Goal: Transaction & Acquisition: Purchase product/service

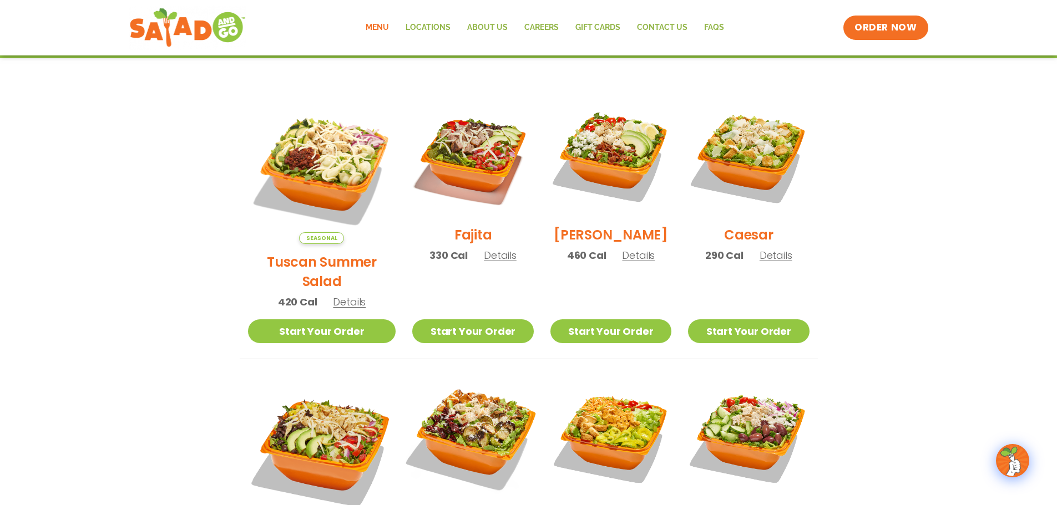
scroll to position [222, 0]
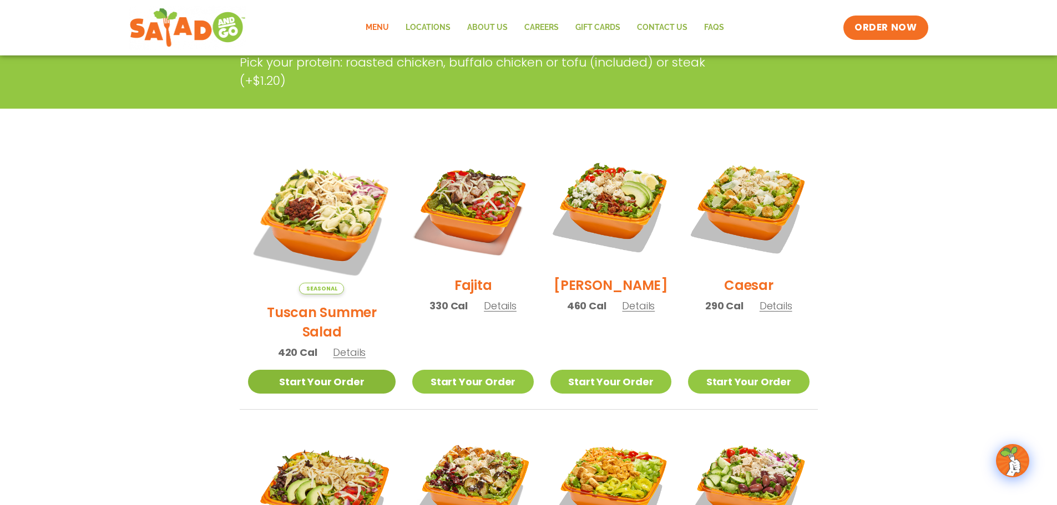
click at [342, 370] on link "Start Your Order" at bounding box center [322, 382] width 148 height 24
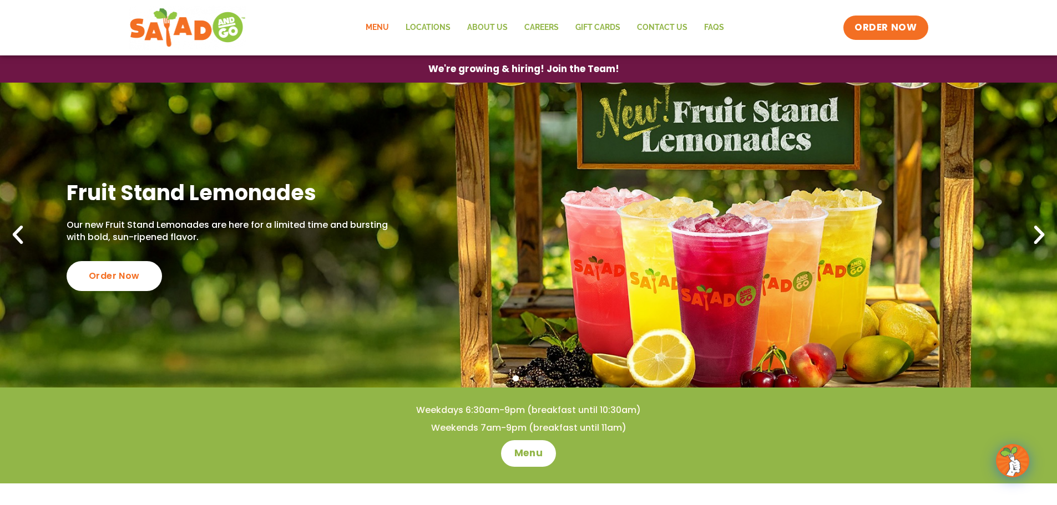
click at [382, 27] on link "Menu" at bounding box center [377, 28] width 40 height 26
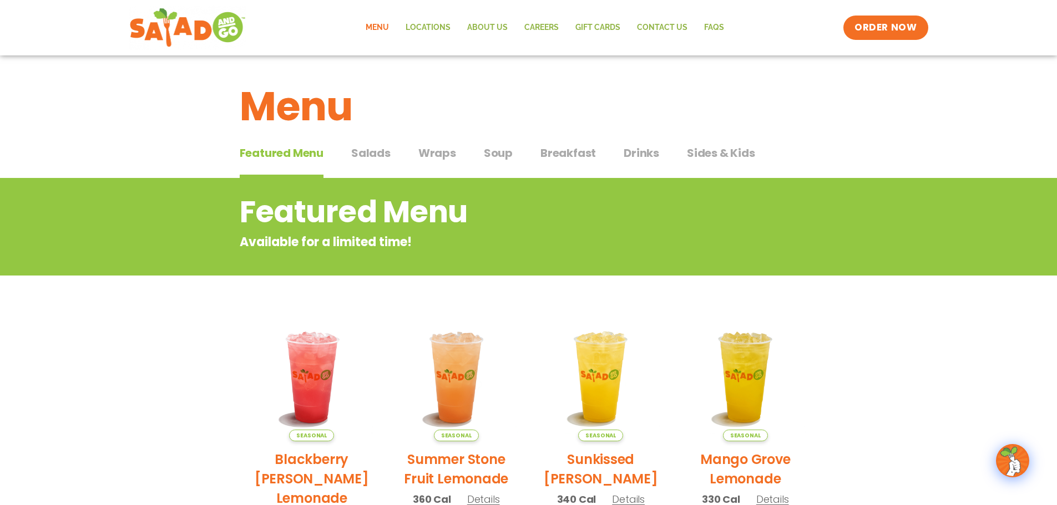
click at [370, 158] on span "Salads" at bounding box center [370, 153] width 39 height 17
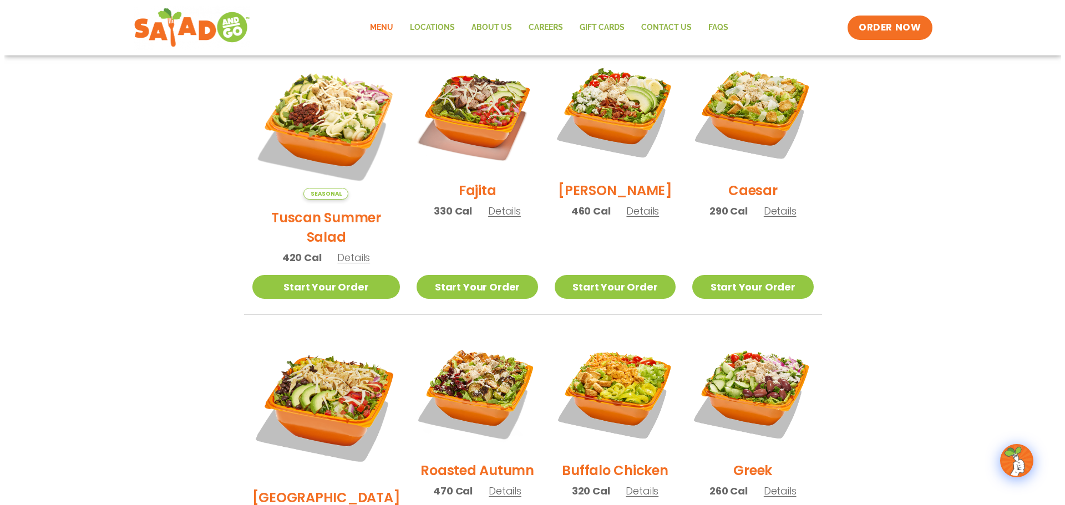
scroll to position [333, 0]
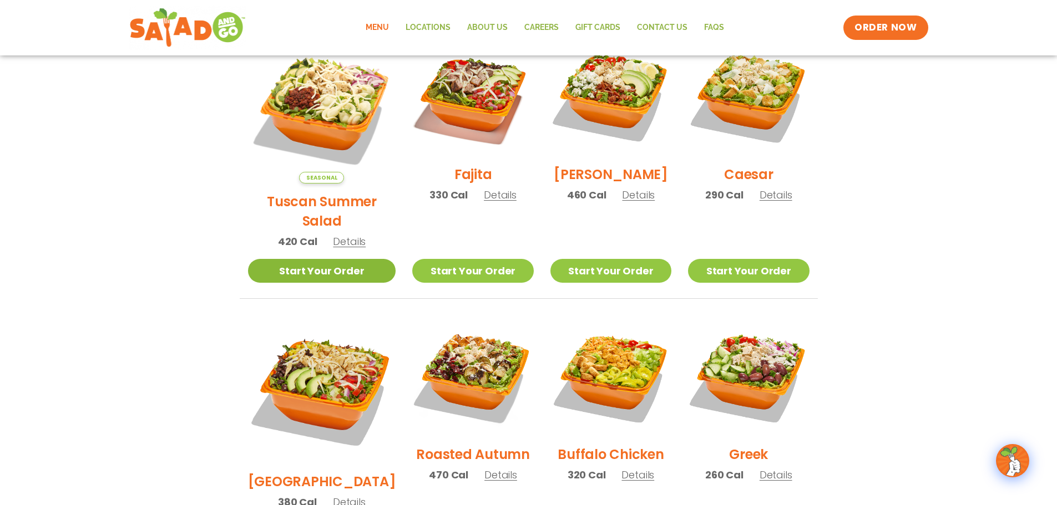
click at [341, 259] on link "Start Your Order" at bounding box center [322, 271] width 148 height 24
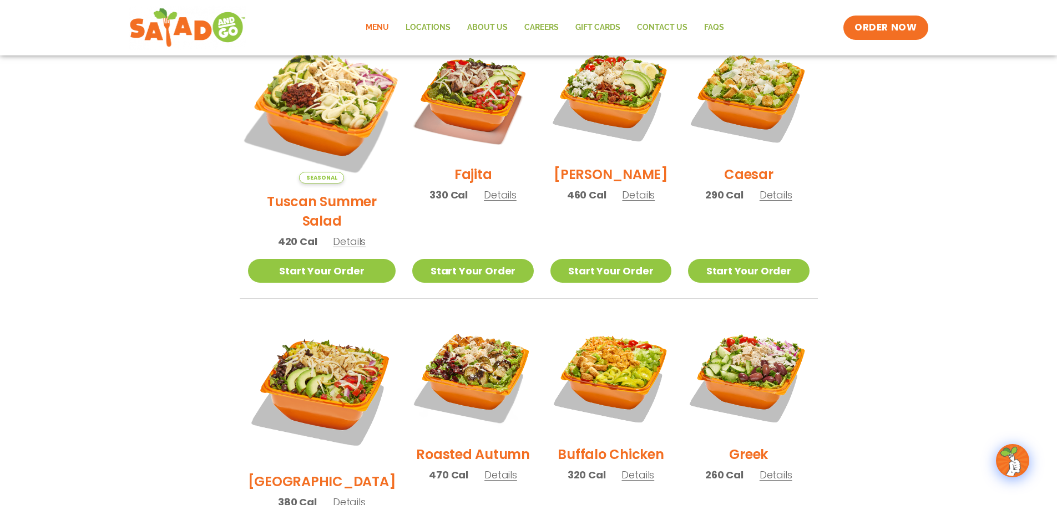
click at [320, 106] on img at bounding box center [322, 110] width 174 height 174
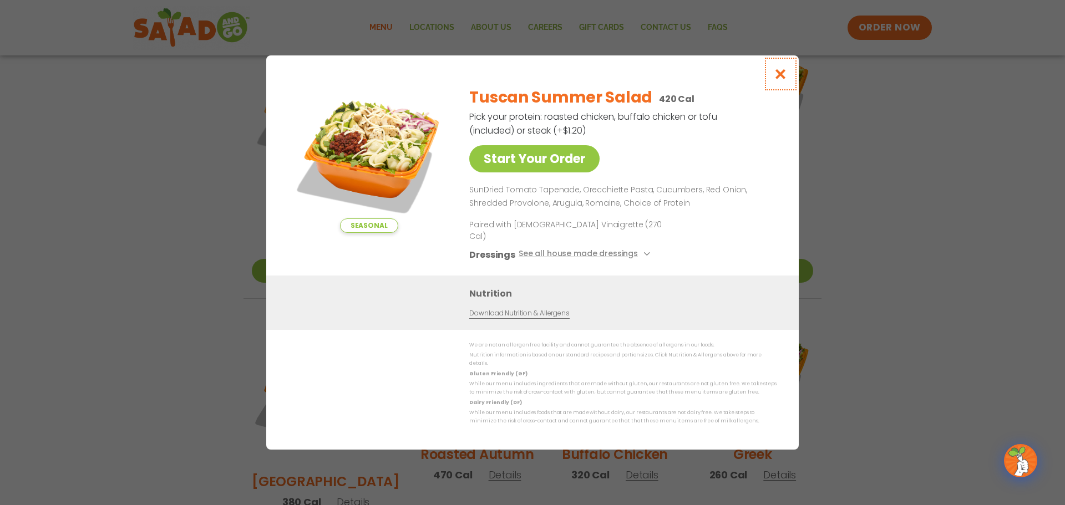
click at [779, 80] on icon "Close modal" at bounding box center [781, 74] width 14 height 12
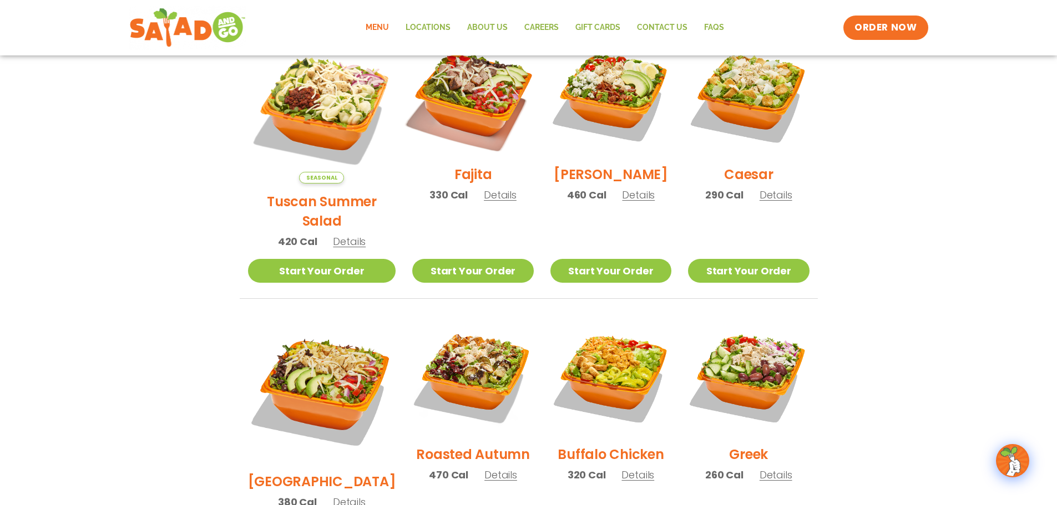
click at [436, 93] on img at bounding box center [473, 96] width 142 height 142
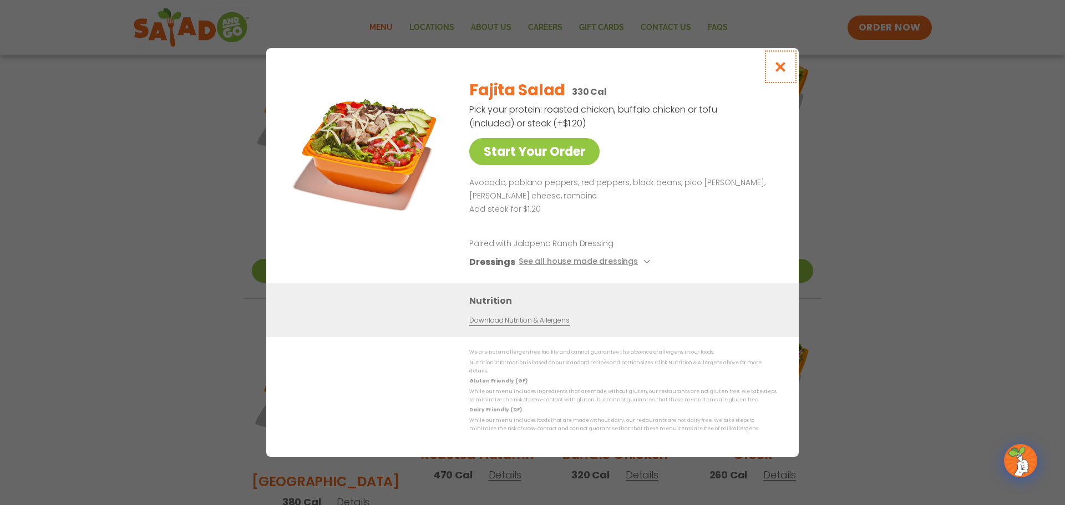
click at [782, 68] on icon "Close modal" at bounding box center [781, 67] width 14 height 12
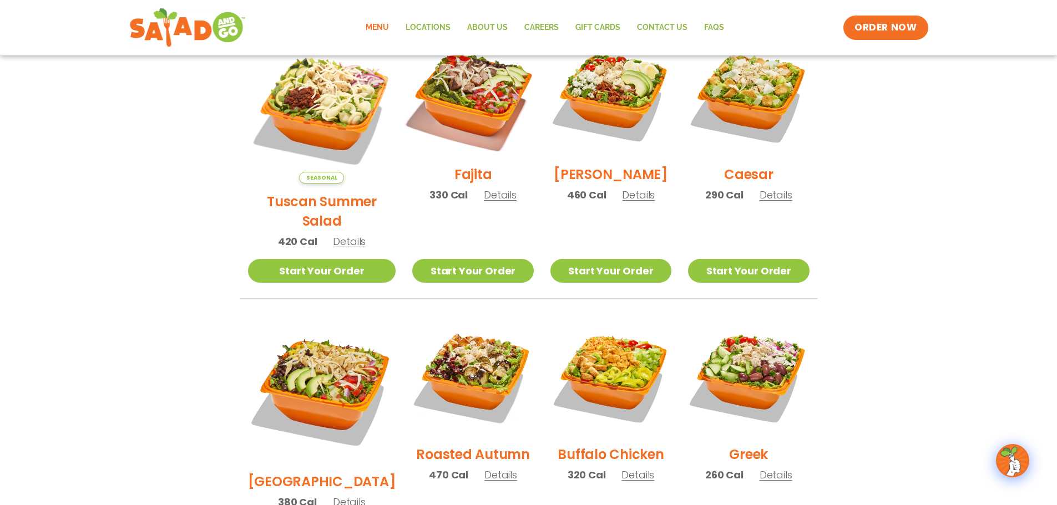
click at [464, 115] on img at bounding box center [473, 96] width 142 height 142
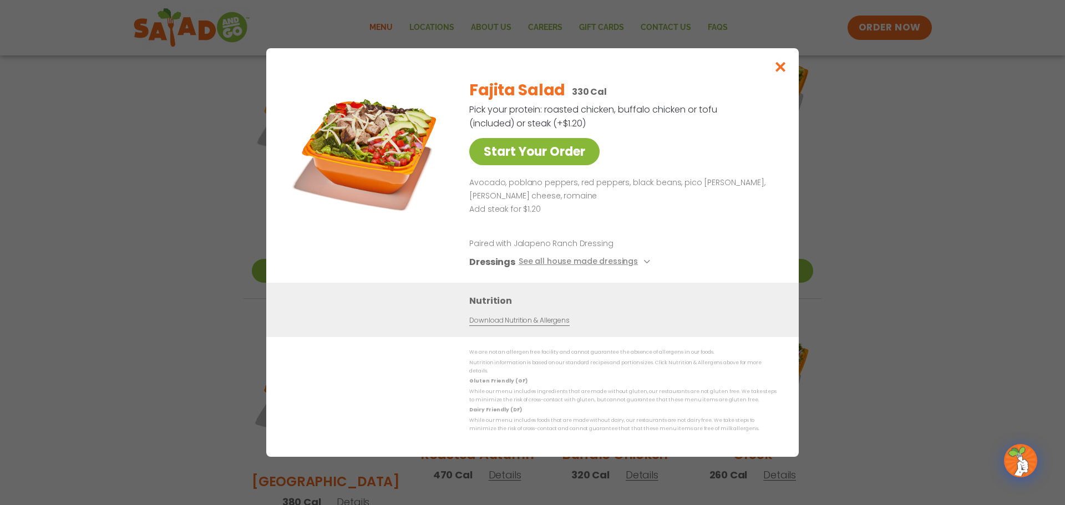
click at [555, 157] on link "Start Your Order" at bounding box center [534, 151] width 130 height 27
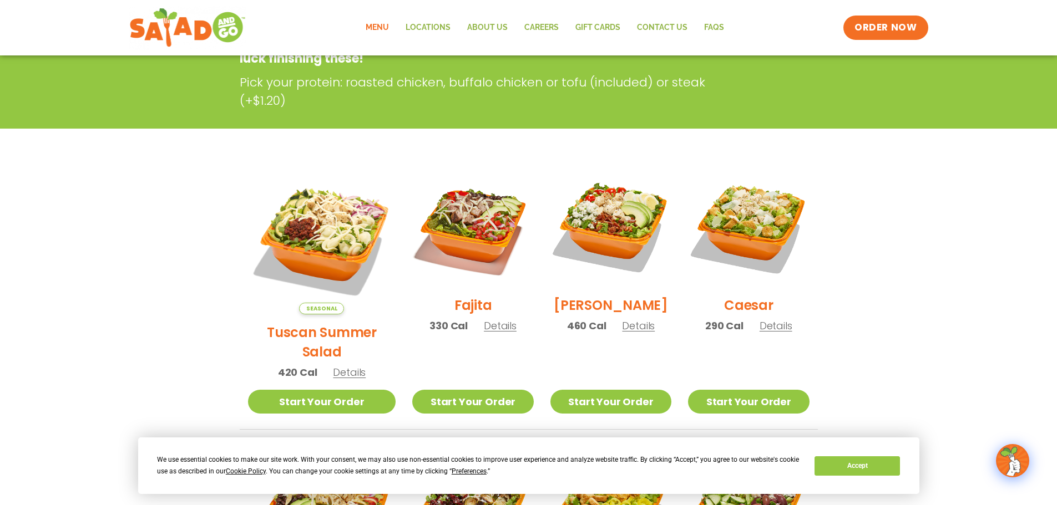
scroll to position [222, 0]
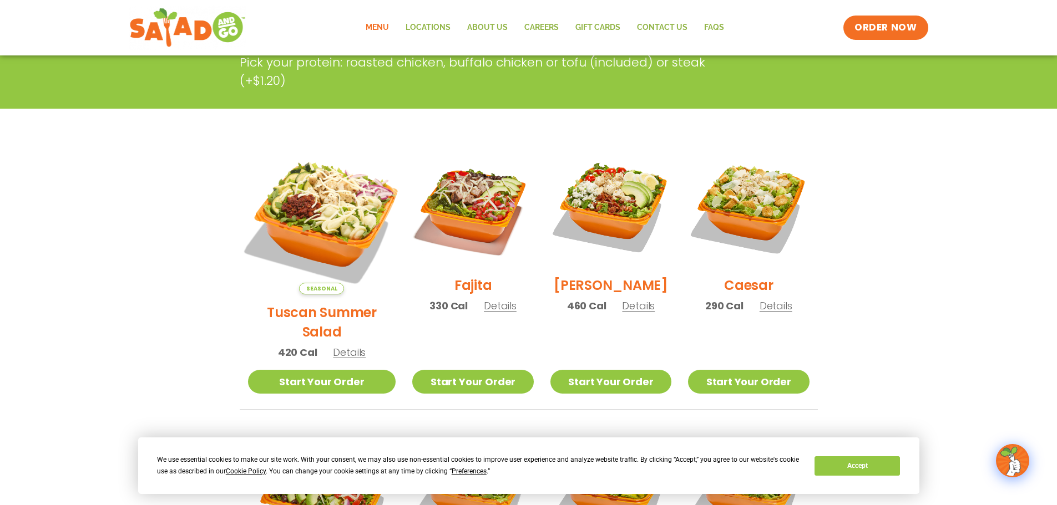
click at [308, 199] on img at bounding box center [322, 221] width 174 height 174
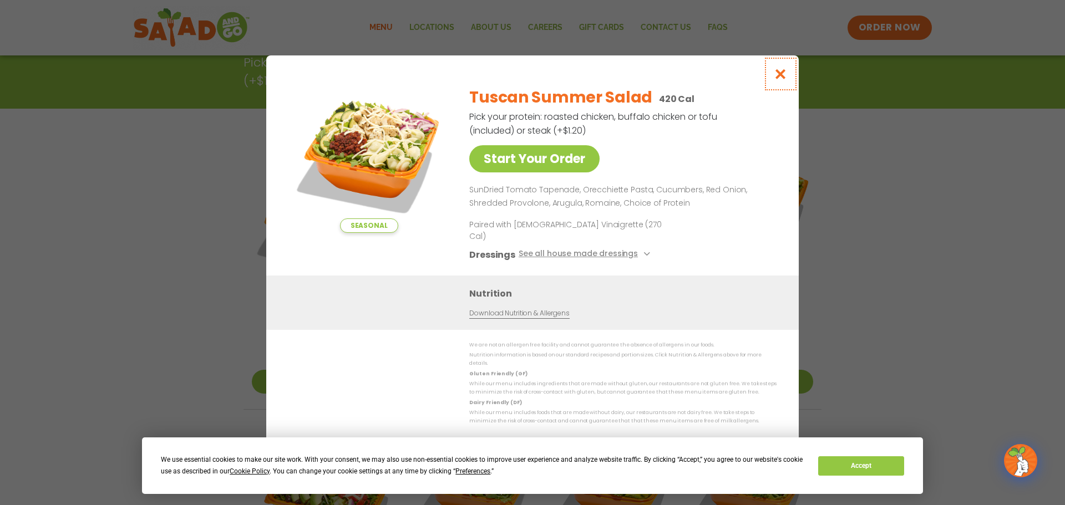
click at [777, 80] on icon "Close modal" at bounding box center [781, 74] width 14 height 12
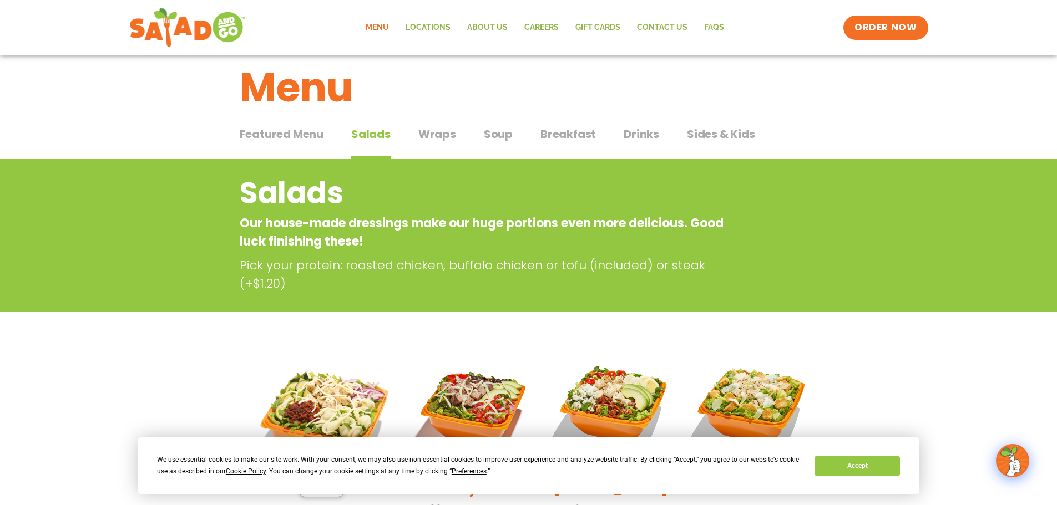
scroll to position [0, 0]
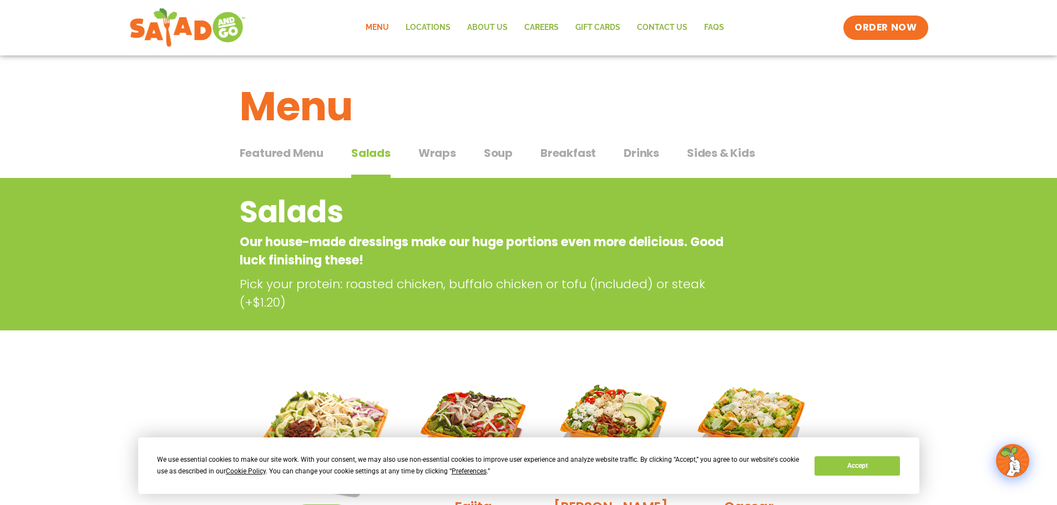
click at [271, 150] on span "Featured Menu" at bounding box center [282, 153] width 84 height 17
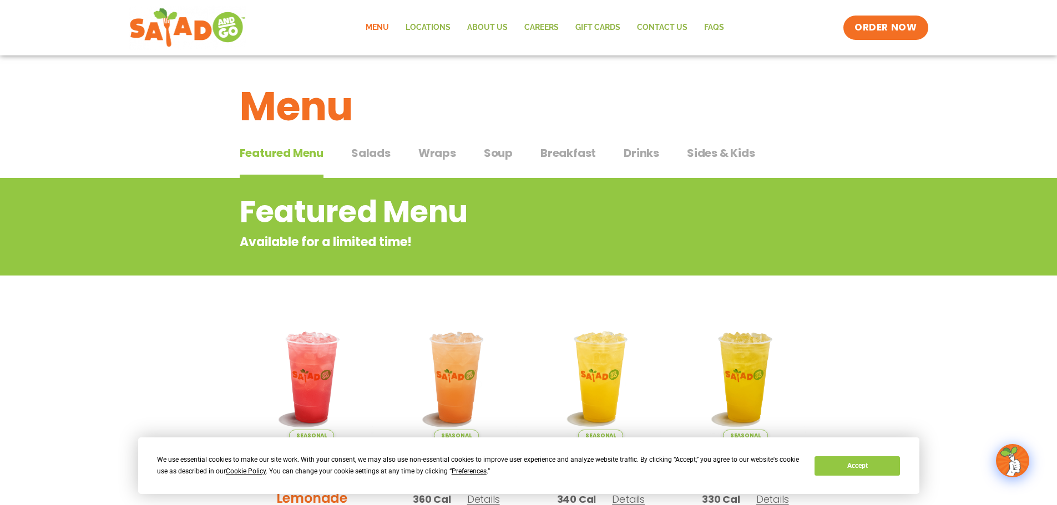
click at [377, 28] on link "Menu" at bounding box center [377, 28] width 40 height 26
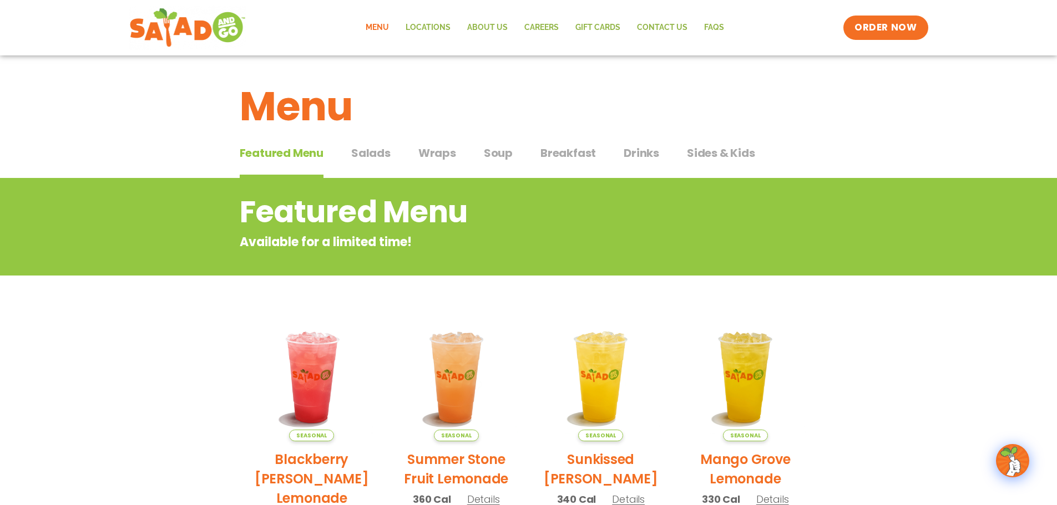
click at [372, 150] on span "Salads" at bounding box center [370, 153] width 39 height 17
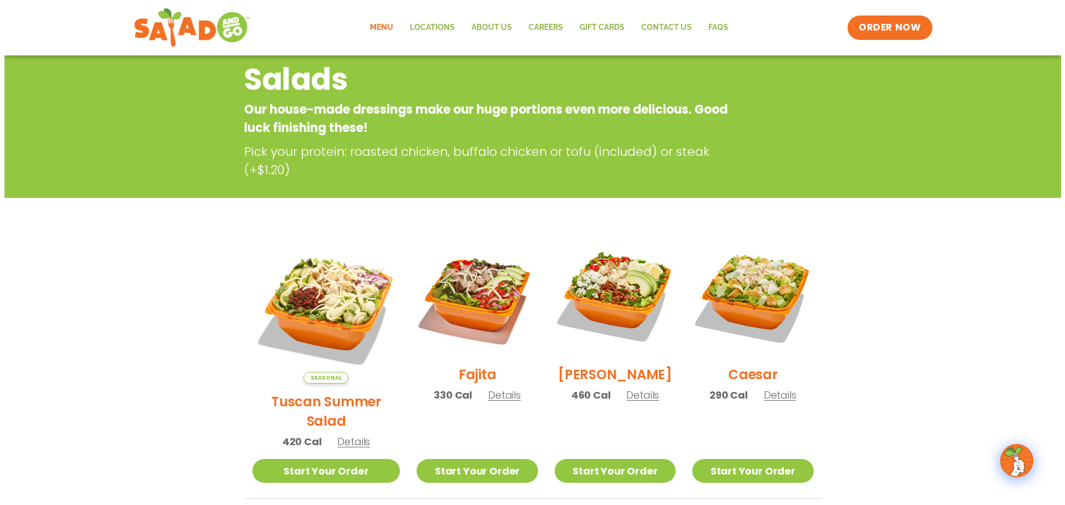
scroll to position [222, 0]
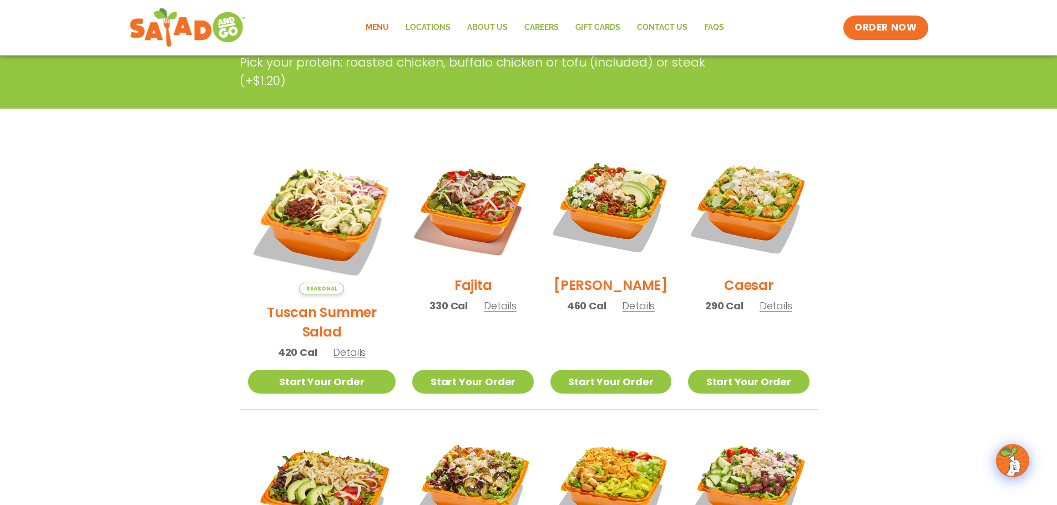
click at [339, 346] on span "Details" at bounding box center [349, 353] width 33 height 14
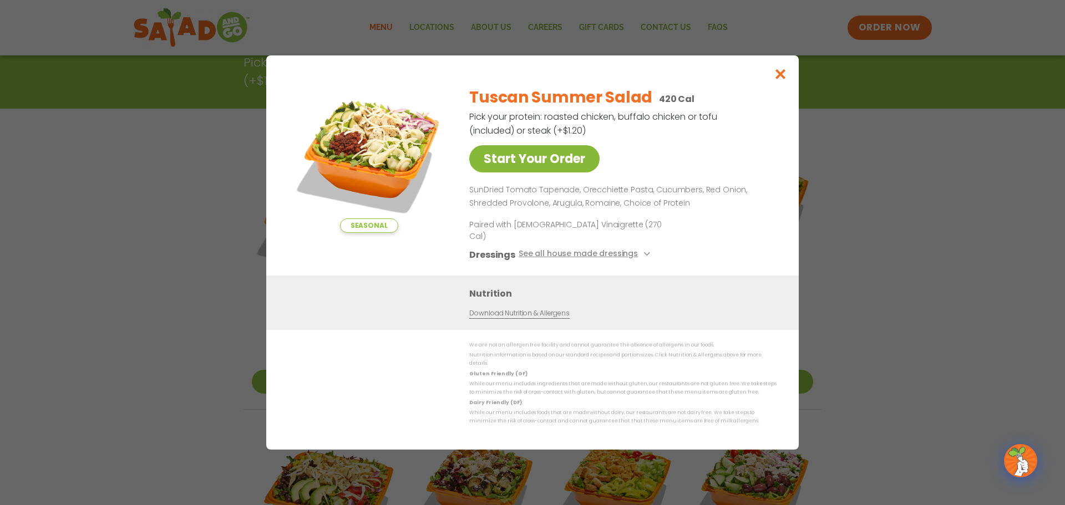
click at [549, 173] on link "Start Your Order" at bounding box center [534, 158] width 130 height 27
